Goal: Task Accomplishment & Management: Manage account settings

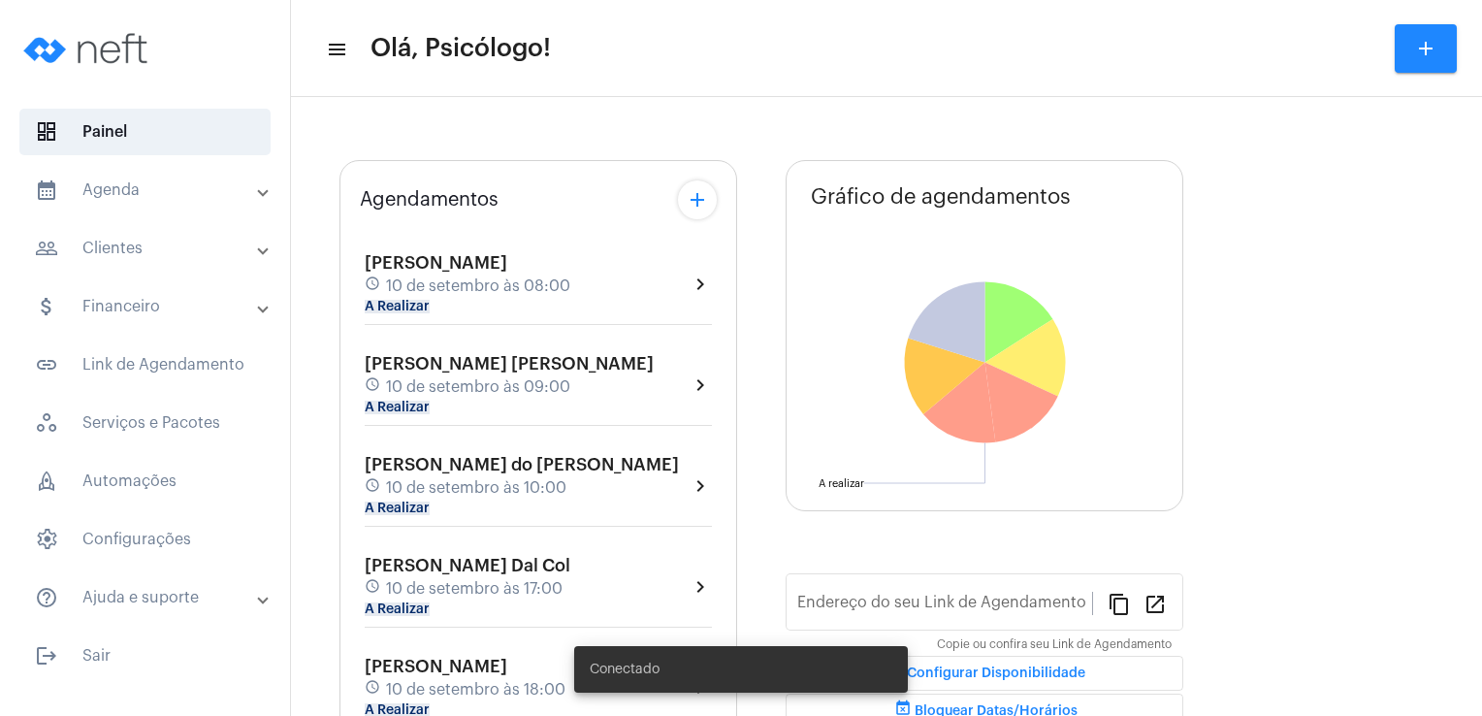
type input "[URL][DOMAIN_NAME]"
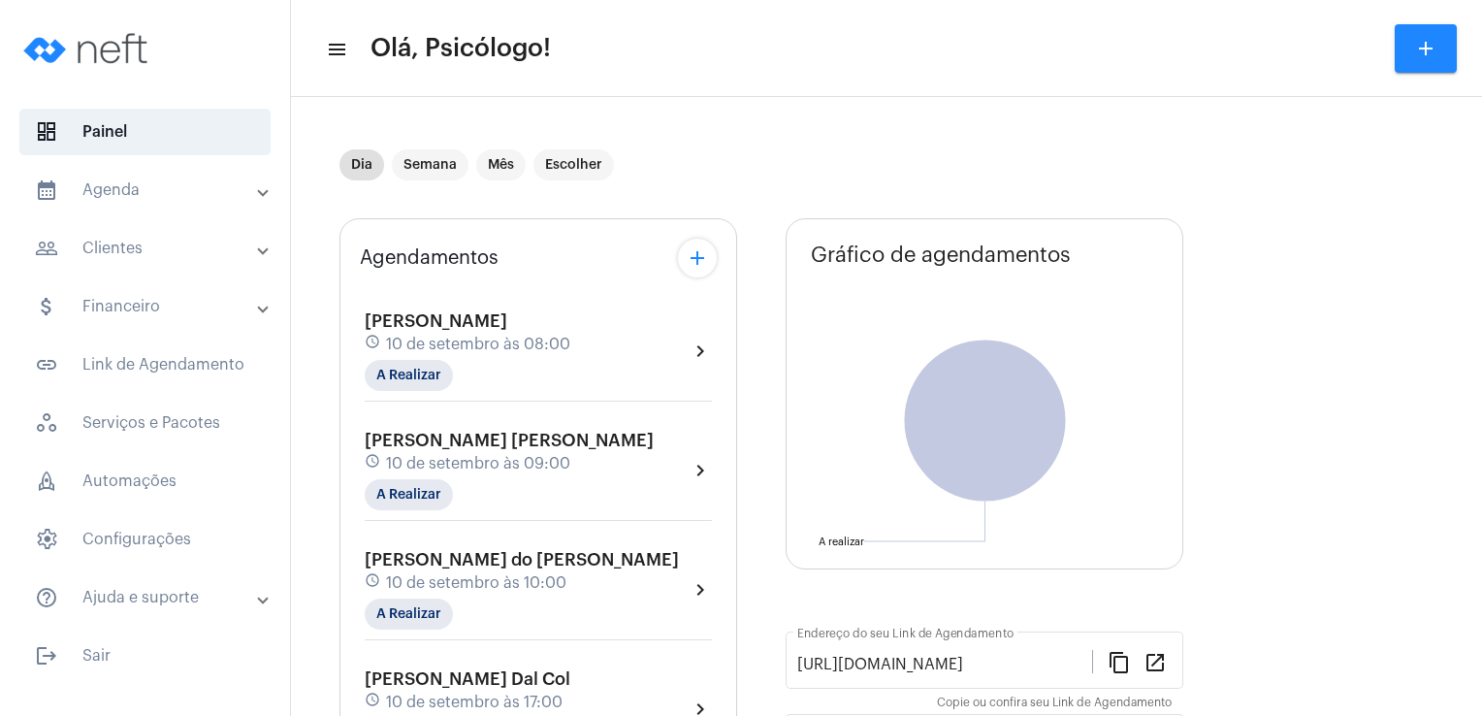
click at [436, 336] on span "10 de setembro às 08:00" at bounding box center [478, 344] width 184 height 17
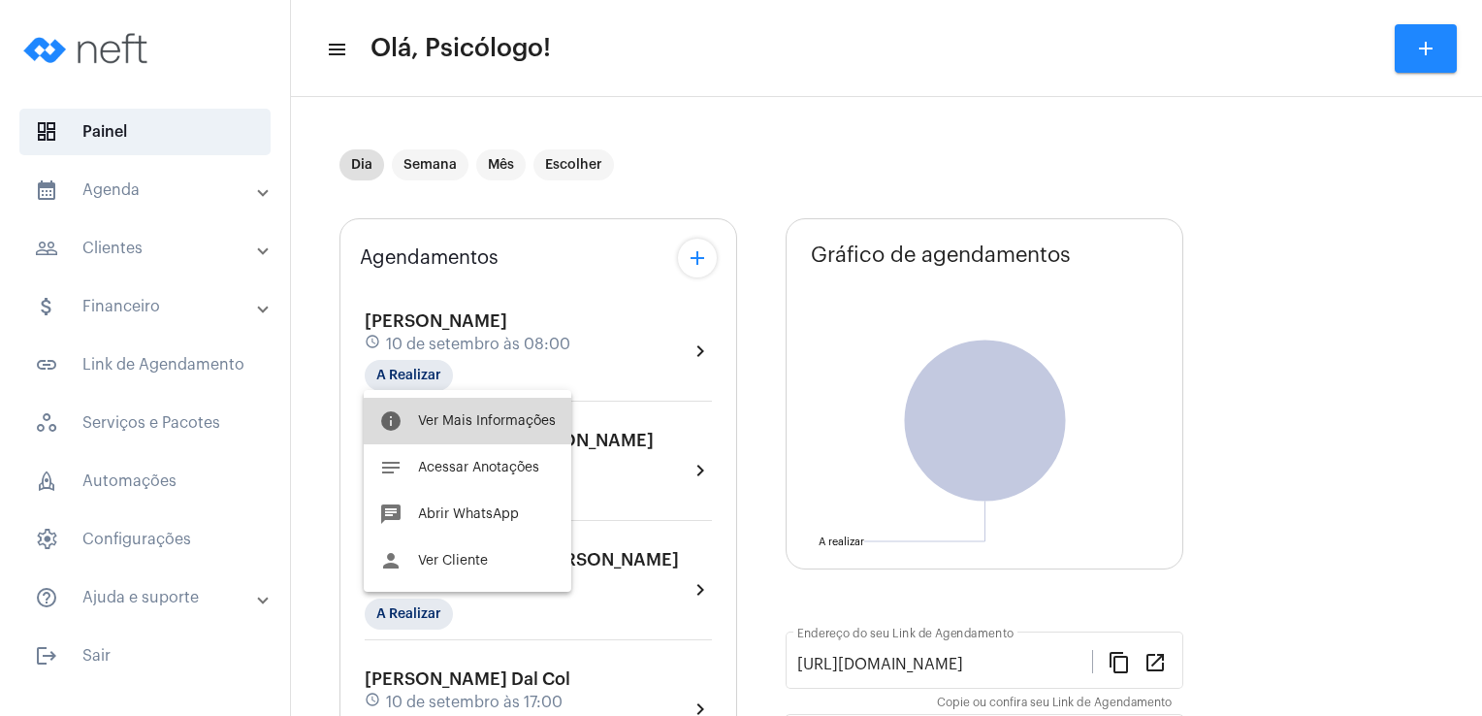
click at [494, 430] on button "info Ver Mais Informações" at bounding box center [468, 421] width 208 height 47
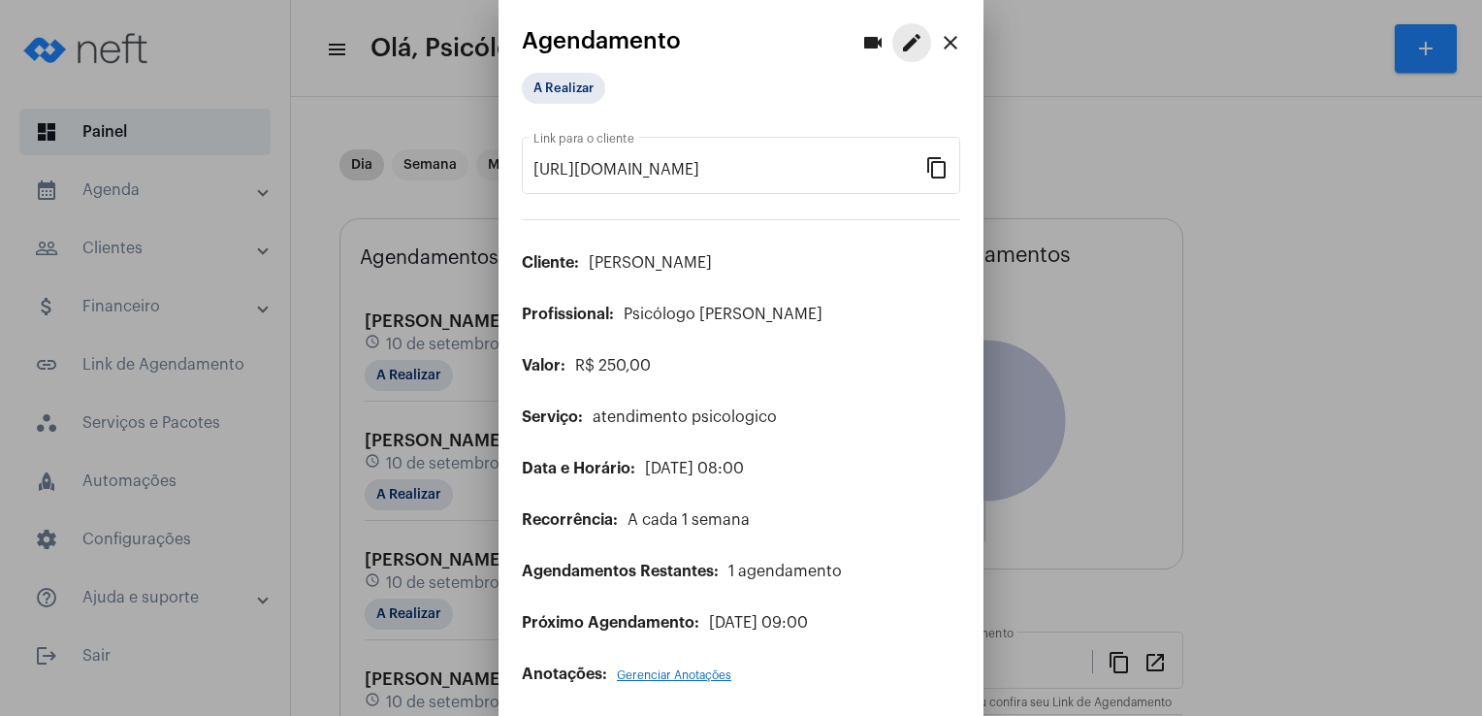
click at [900, 52] on mat-icon "edit" at bounding box center [911, 42] width 23 height 23
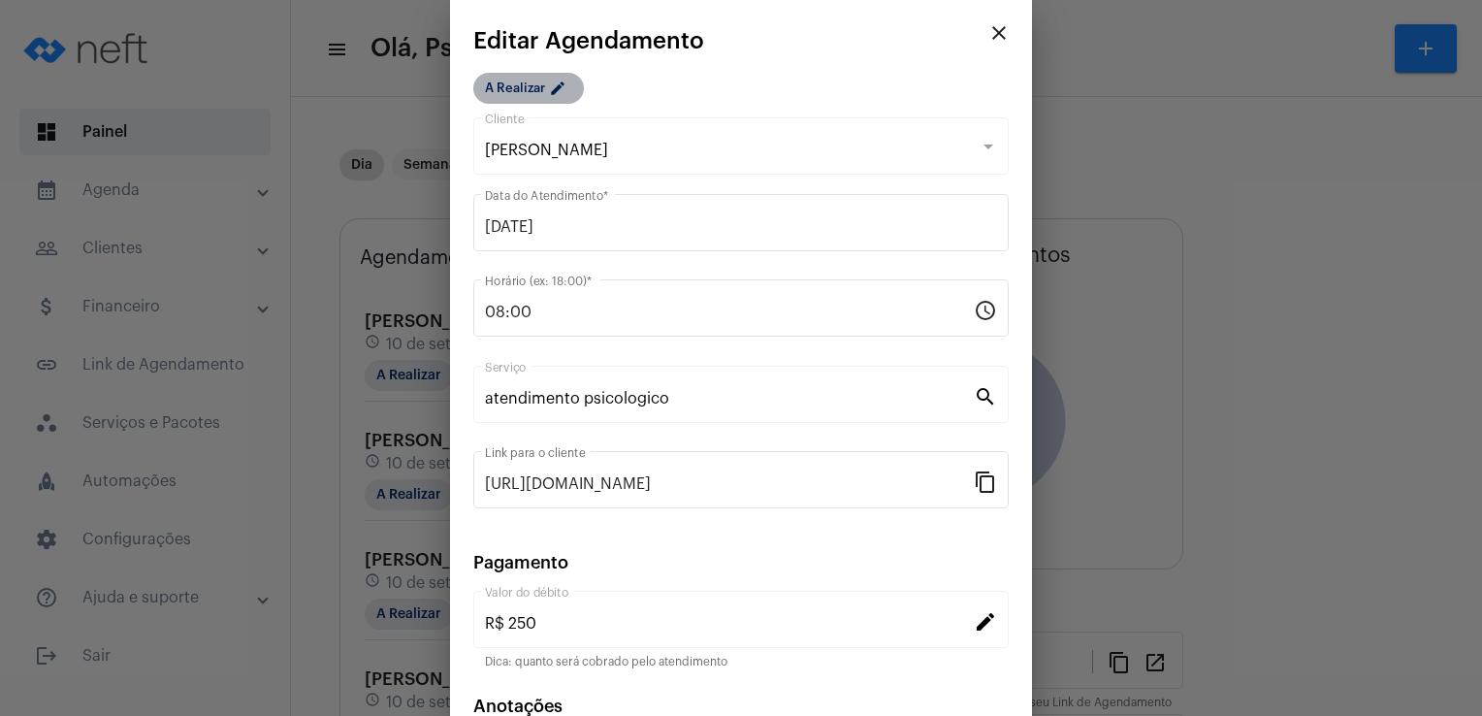
click at [547, 86] on mat-chip "A Realizar edit" at bounding box center [528, 88] width 111 height 31
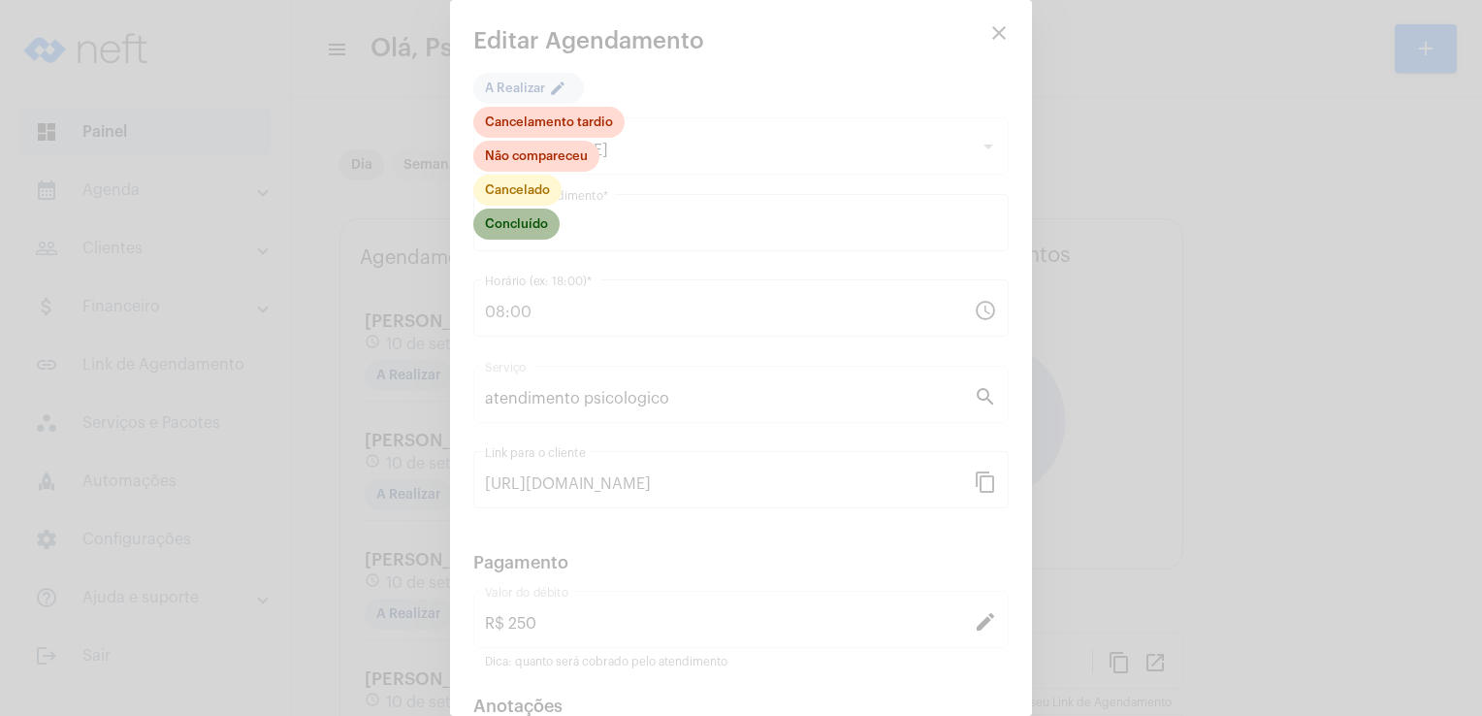
click at [525, 225] on mat-chip "Concluído" at bounding box center [516, 224] width 86 height 31
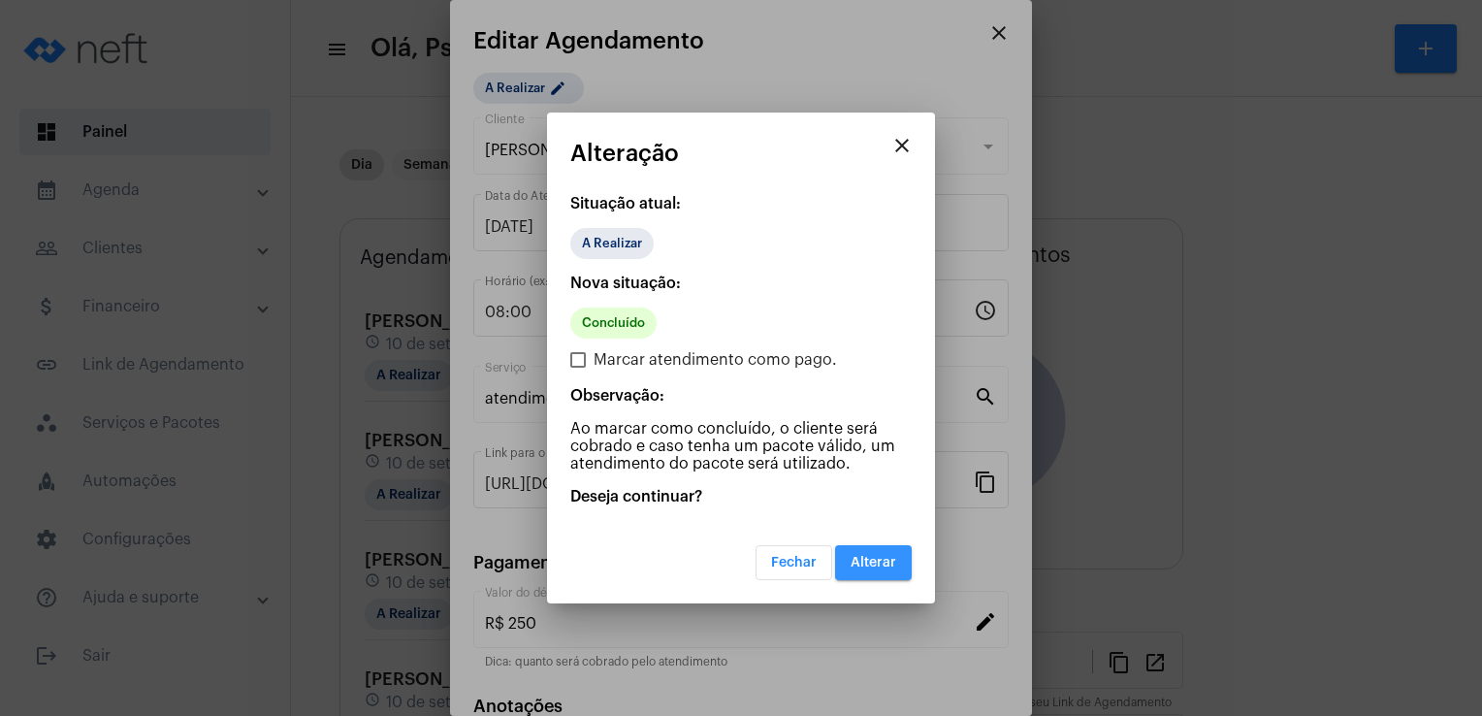
click at [870, 564] on span "Alterar" at bounding box center [874, 563] width 46 height 14
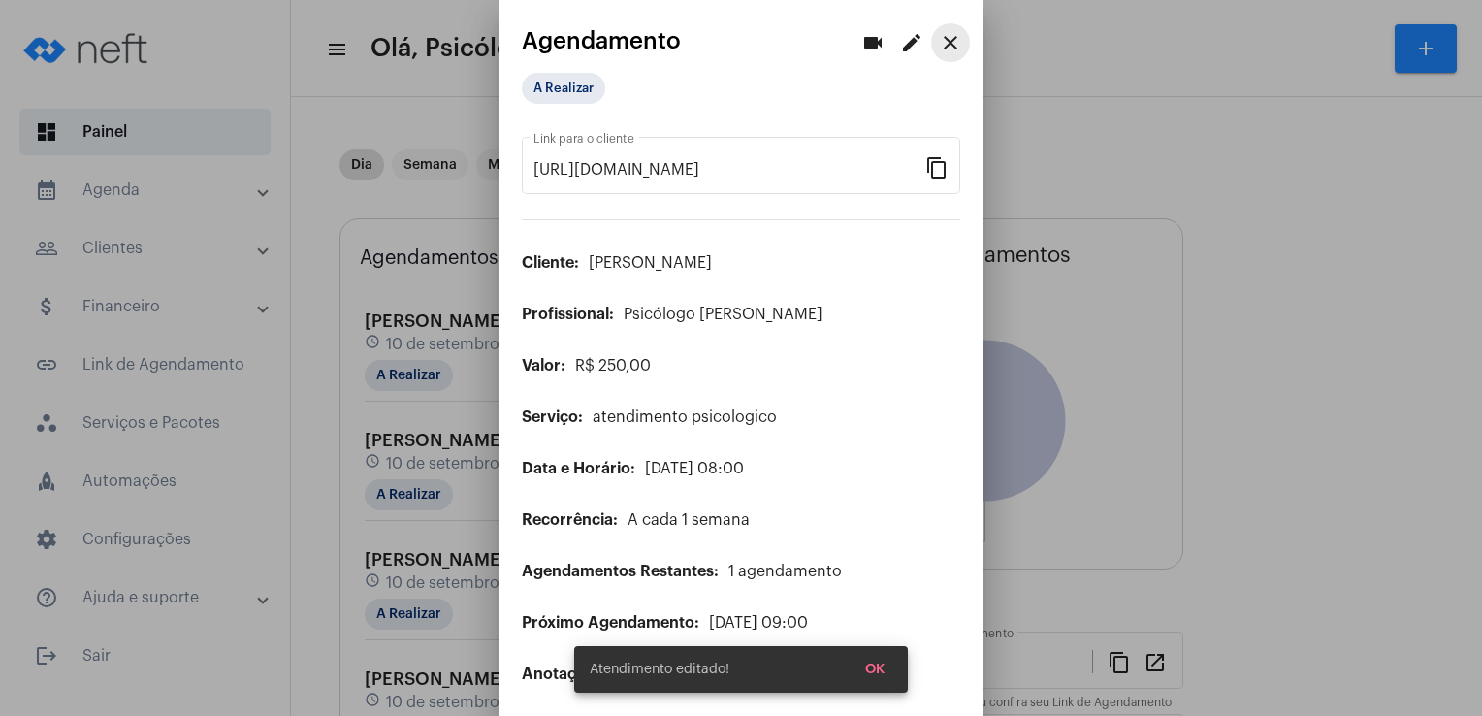
click at [939, 41] on mat-icon "close" at bounding box center [950, 42] width 23 height 23
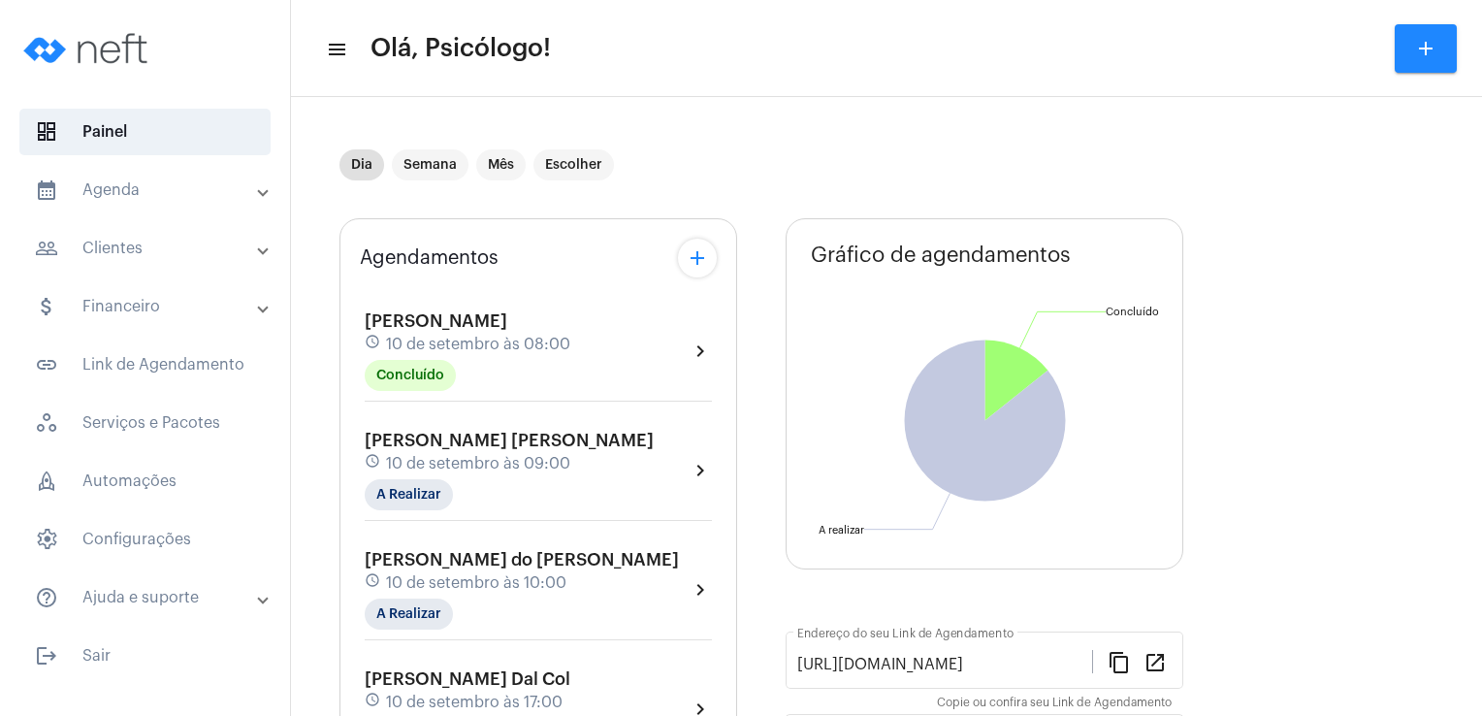
click at [441, 445] on span "[PERSON_NAME] [PERSON_NAME]" at bounding box center [509, 440] width 289 height 17
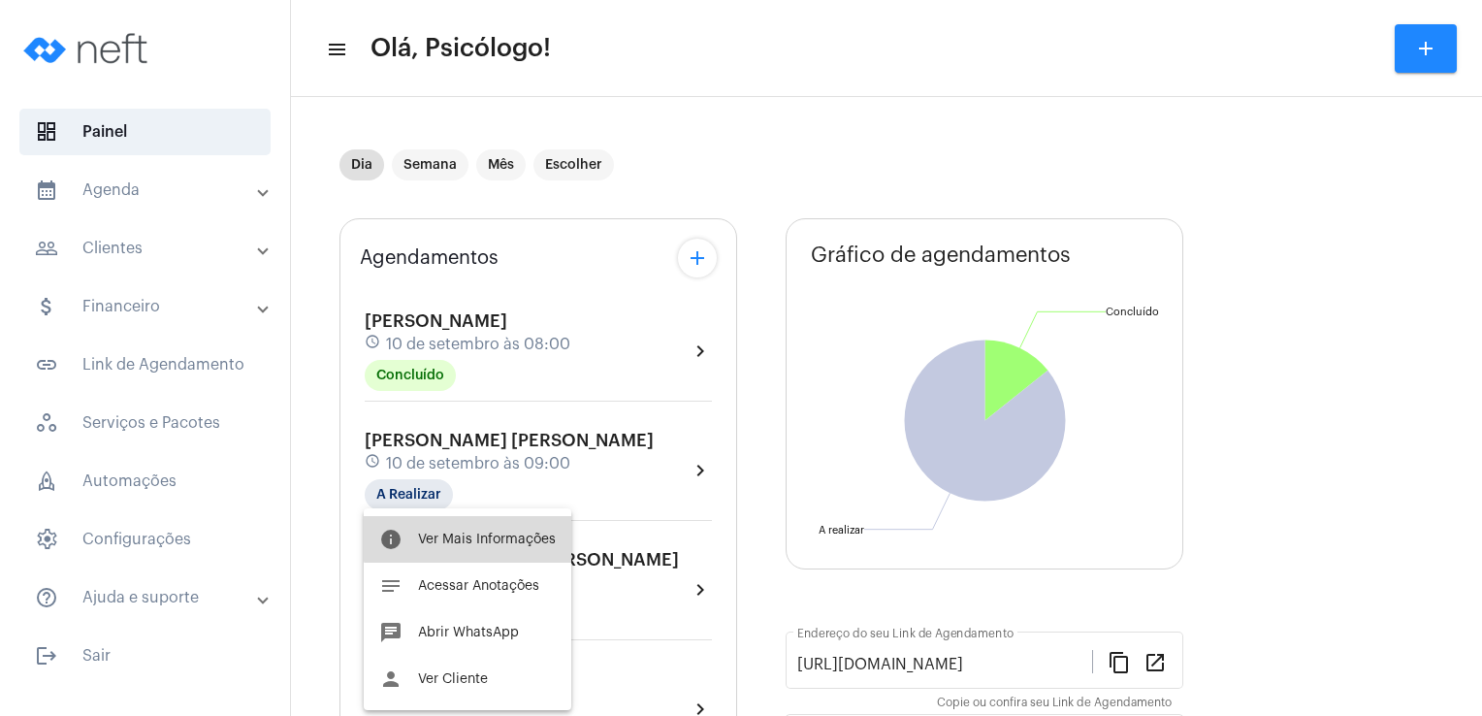
click at [493, 533] on span "Ver Mais Informações" at bounding box center [487, 539] width 138 height 14
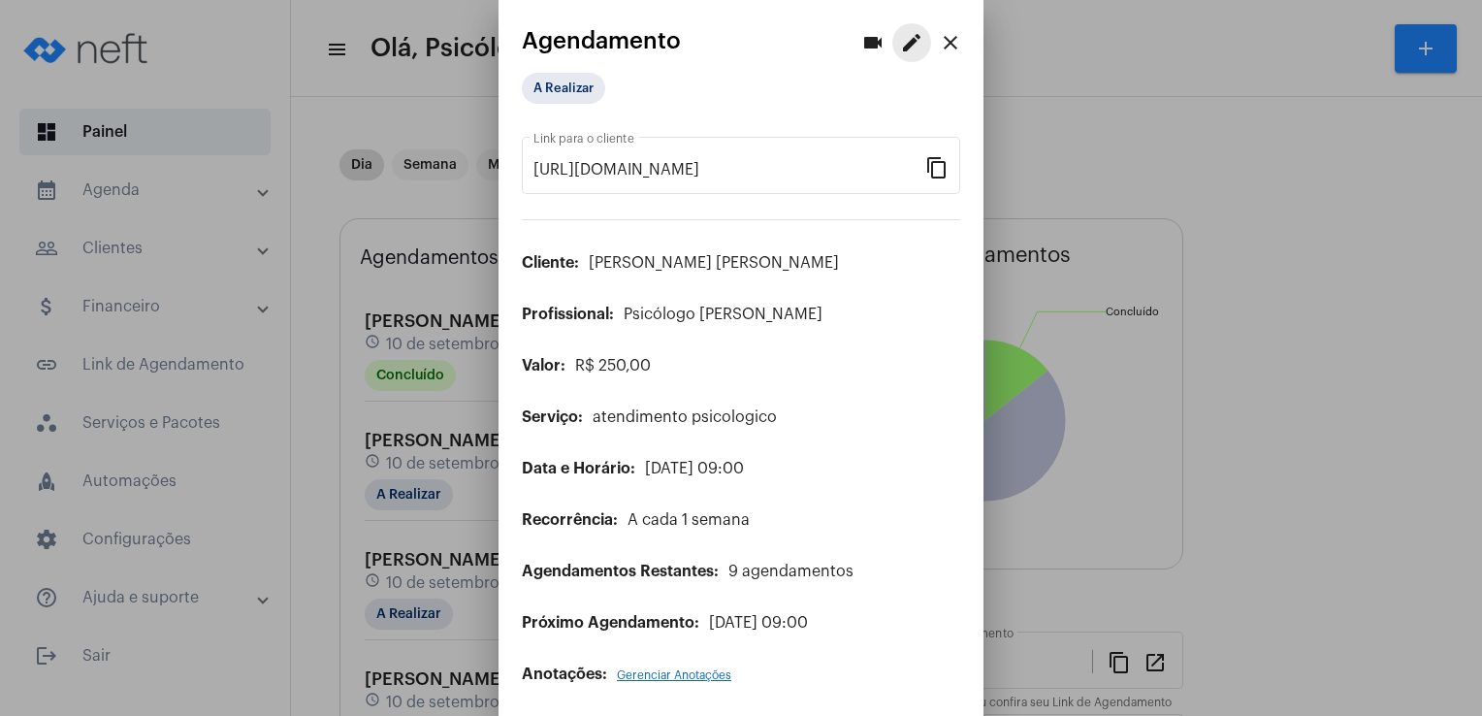
click at [904, 38] on mat-icon "edit" at bounding box center [911, 42] width 23 height 23
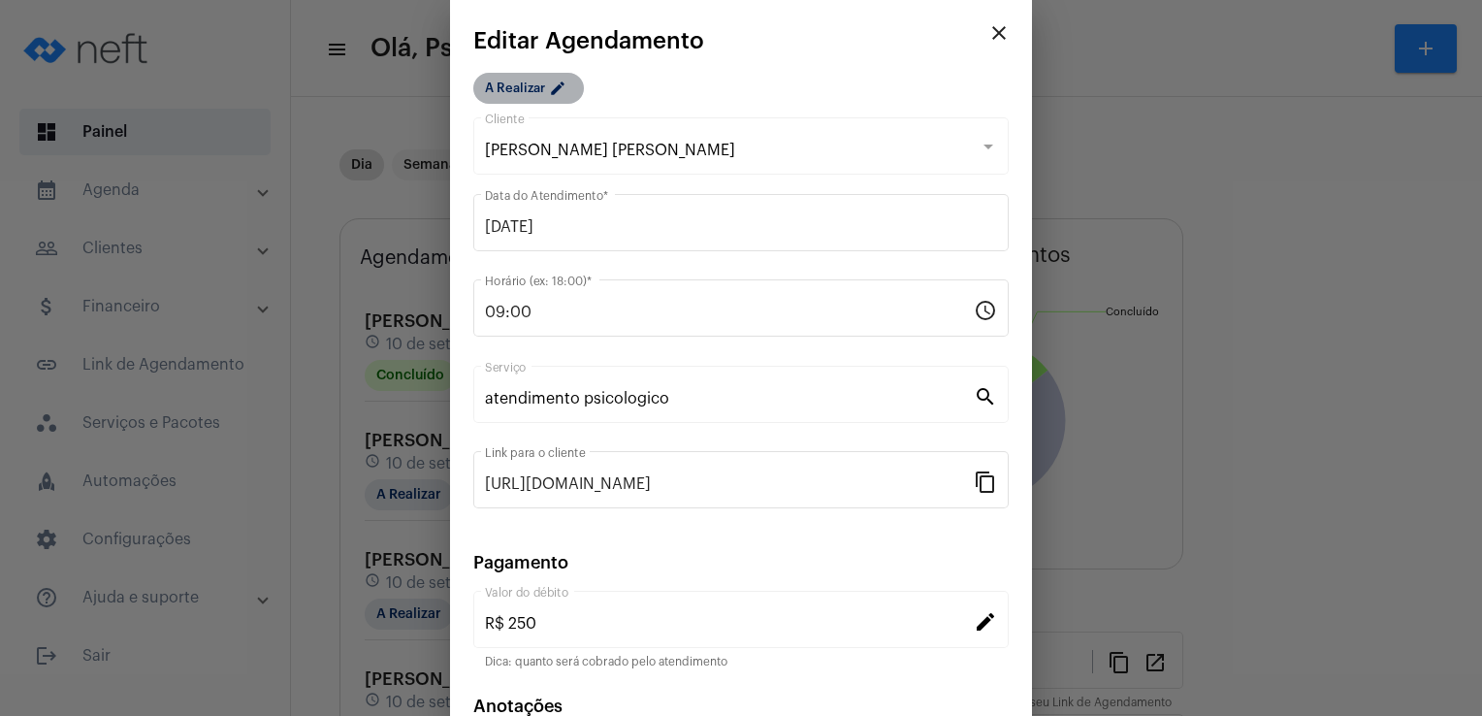
click at [539, 80] on mat-chip "A Realizar edit" at bounding box center [528, 88] width 111 height 31
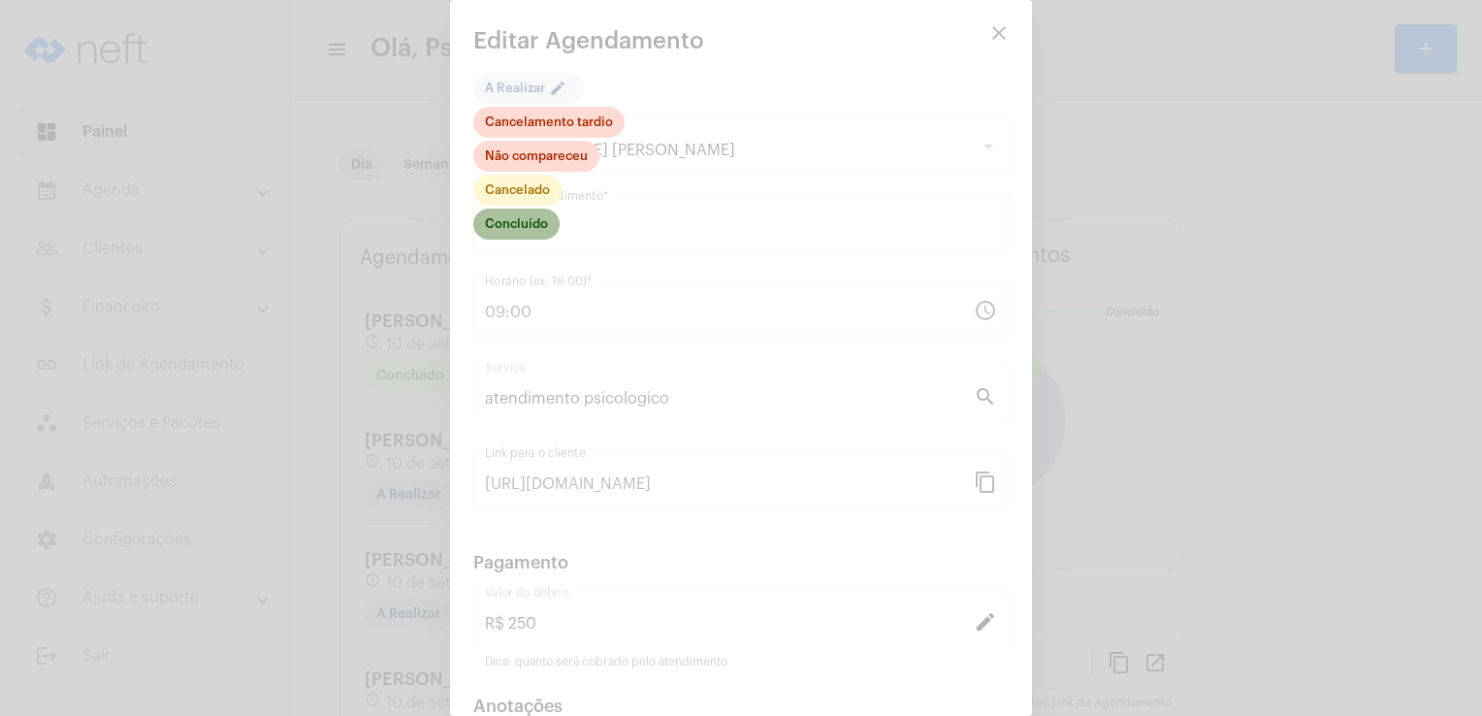
click at [522, 228] on mat-chip "Concluído" at bounding box center [516, 224] width 86 height 31
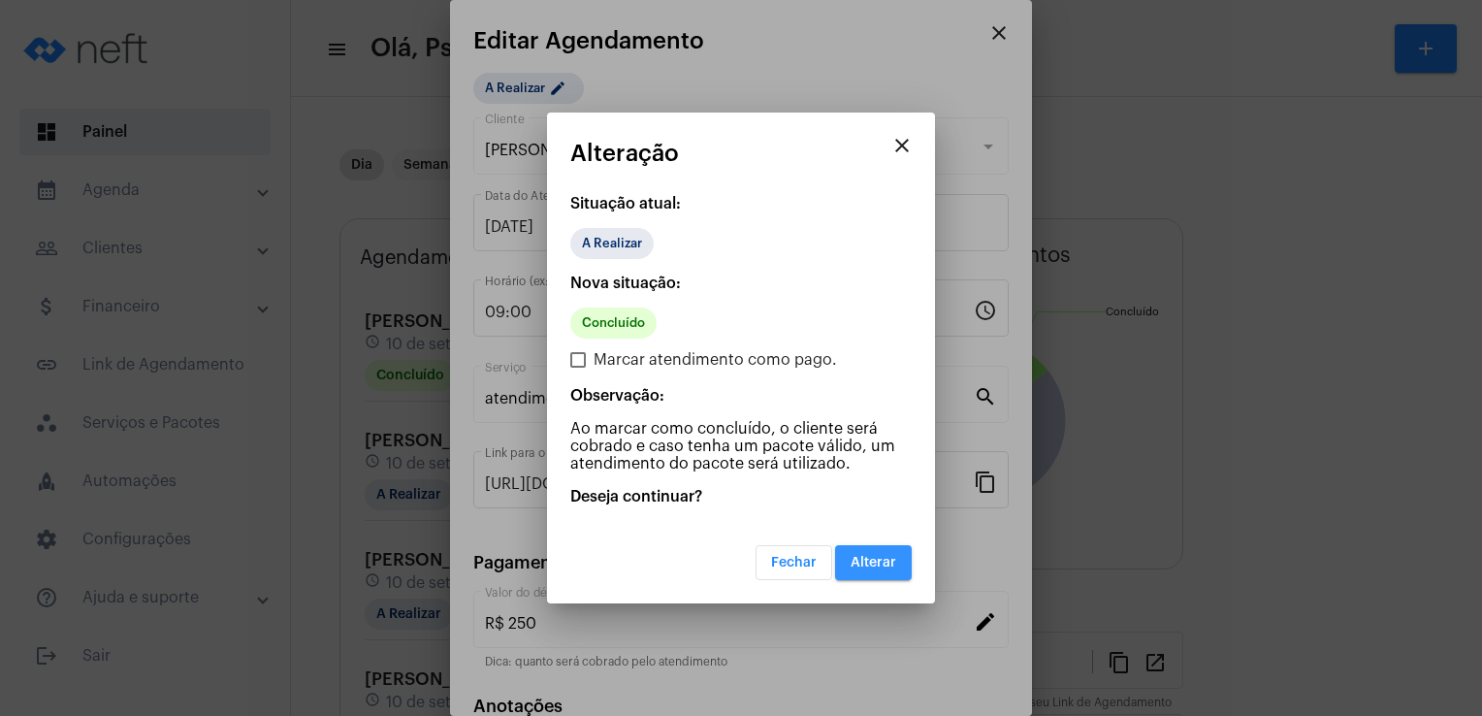
click at [869, 556] on span "Alterar" at bounding box center [874, 563] width 46 height 14
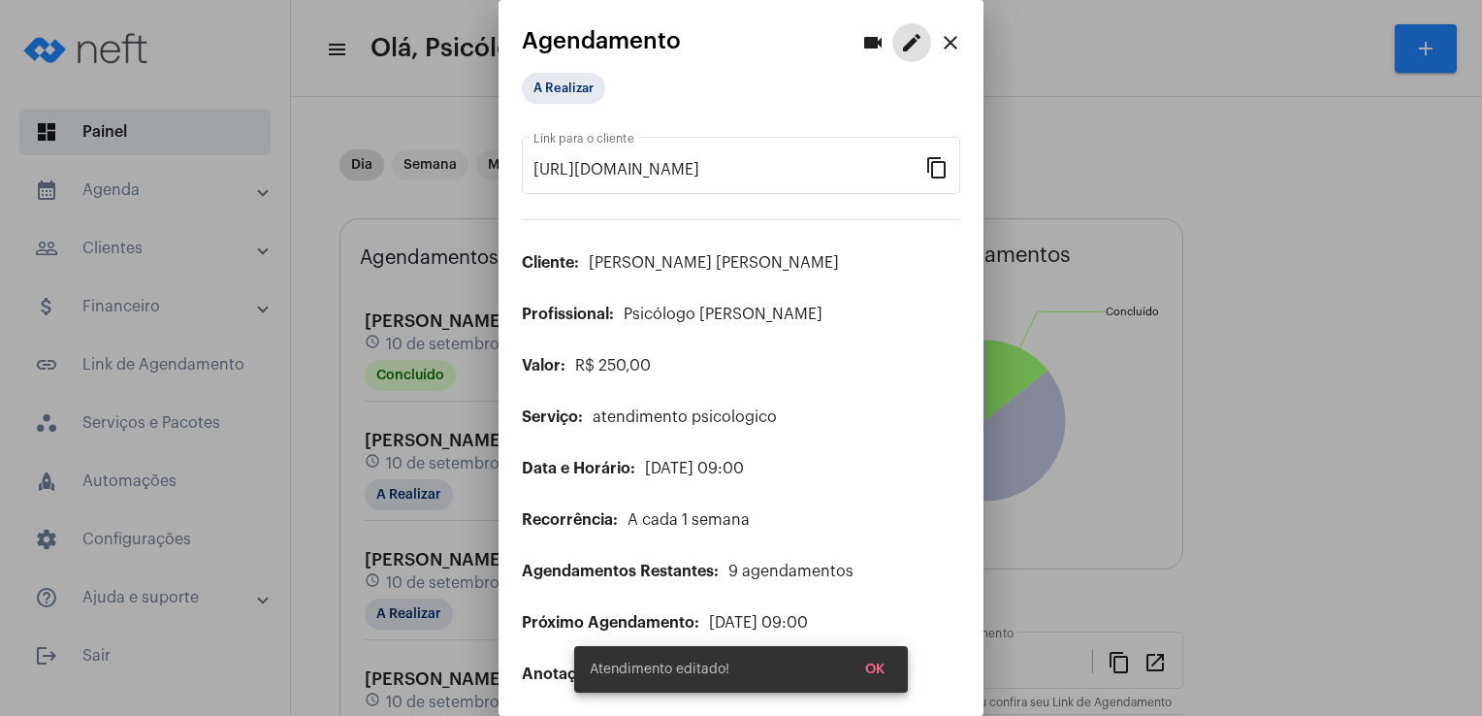
click at [939, 41] on mat-icon "close" at bounding box center [950, 42] width 23 height 23
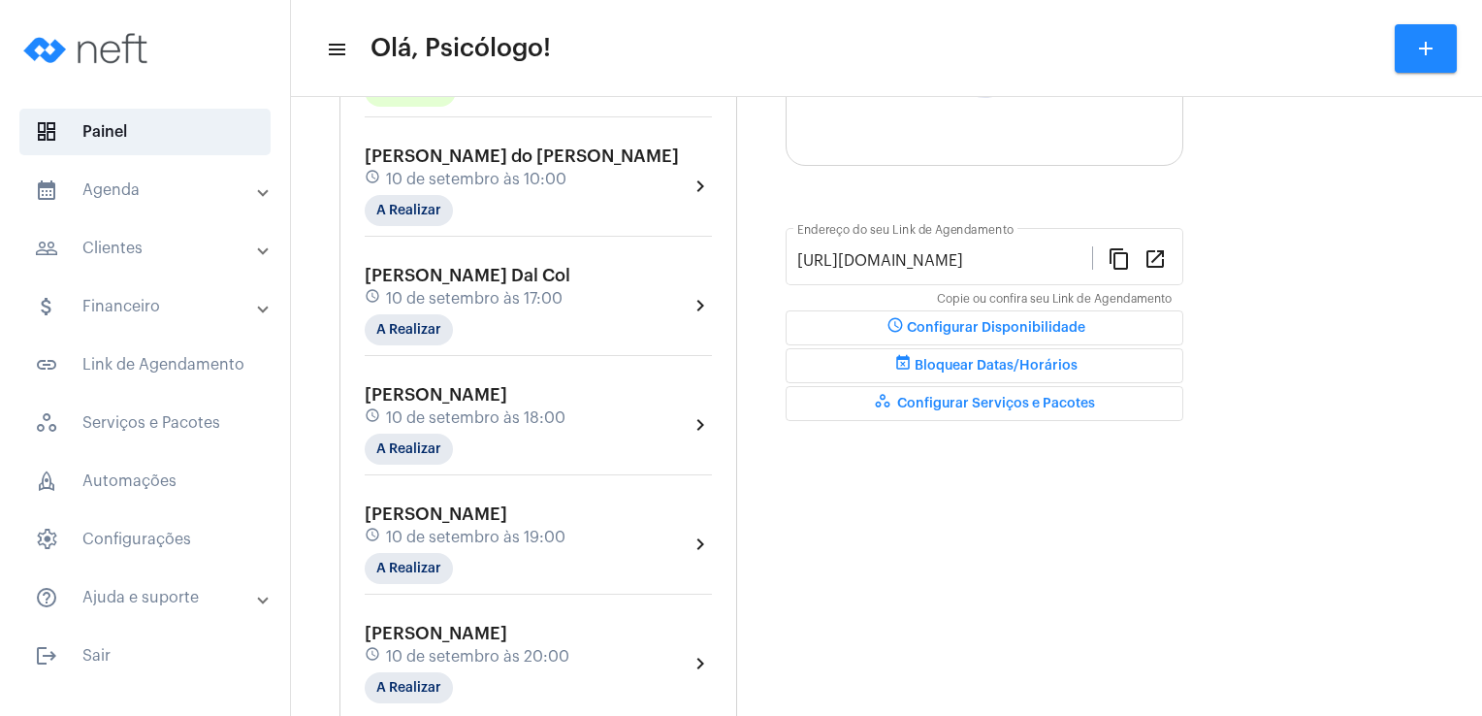
scroll to position [404, 0]
